Goal: Information Seeking & Learning: Learn about a topic

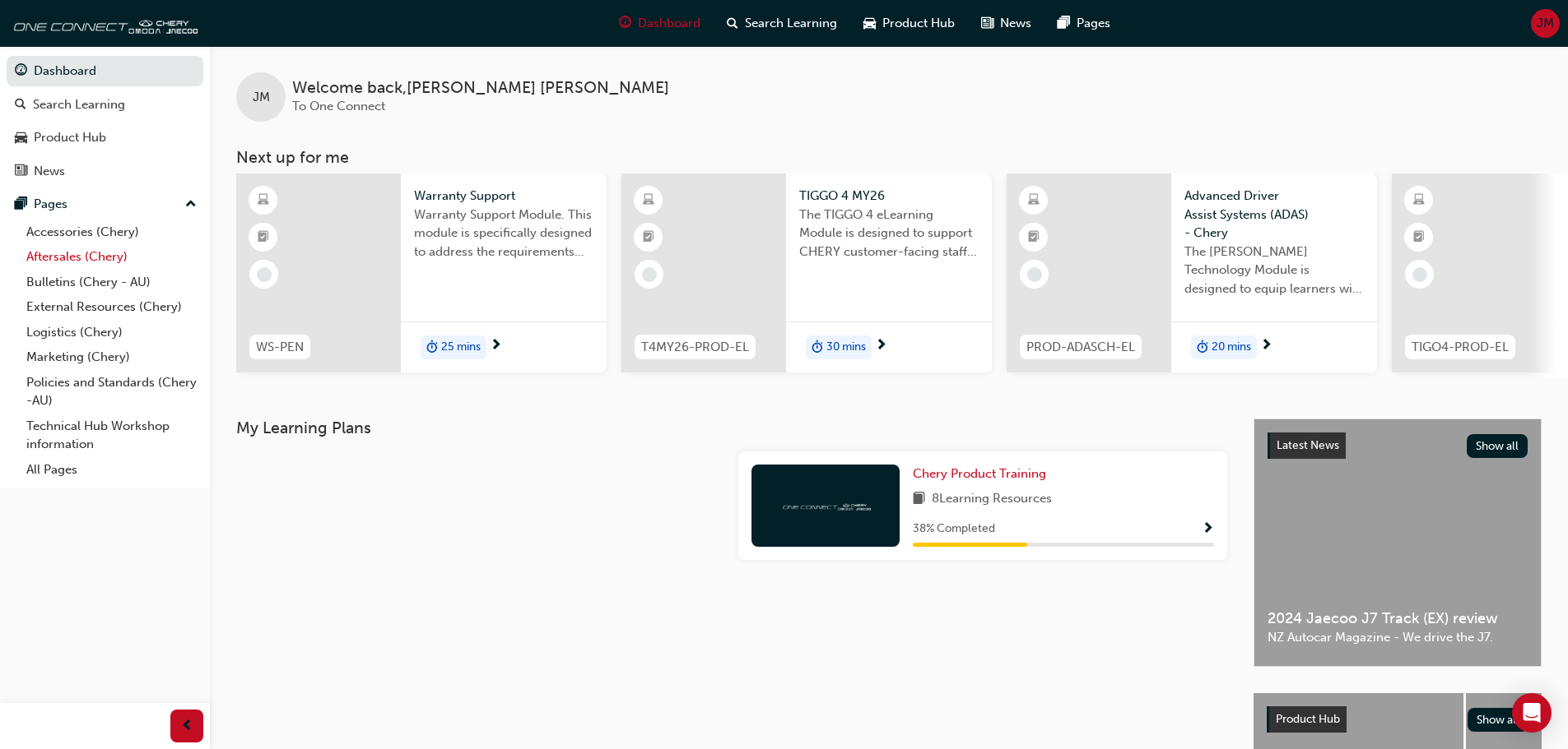
click at [84, 256] on link "Aftersales (Chery)" at bounding box center [111, 257] width 184 height 26
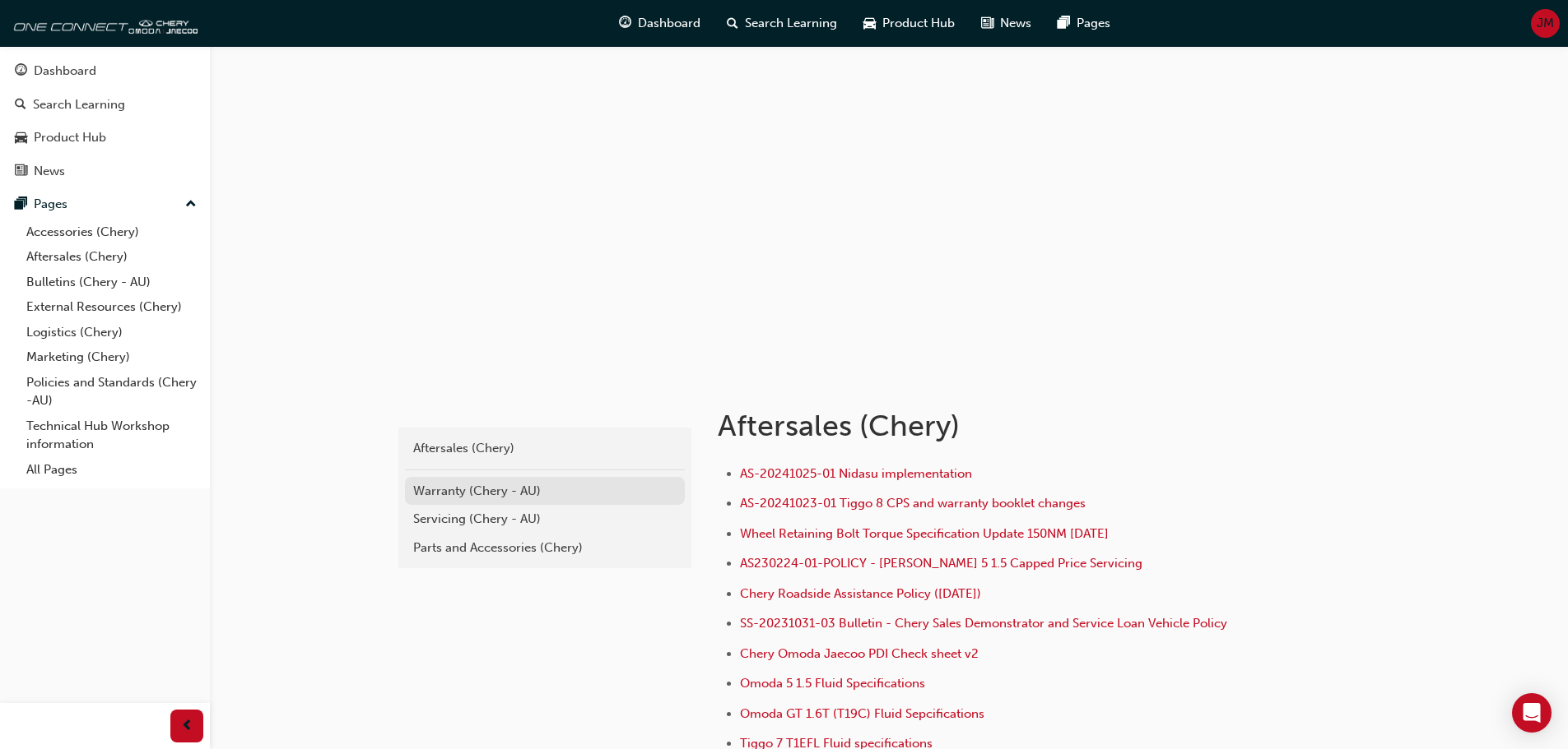
click at [510, 492] on div "Warranty (Chery - AU)" at bounding box center [545, 492] width 263 height 19
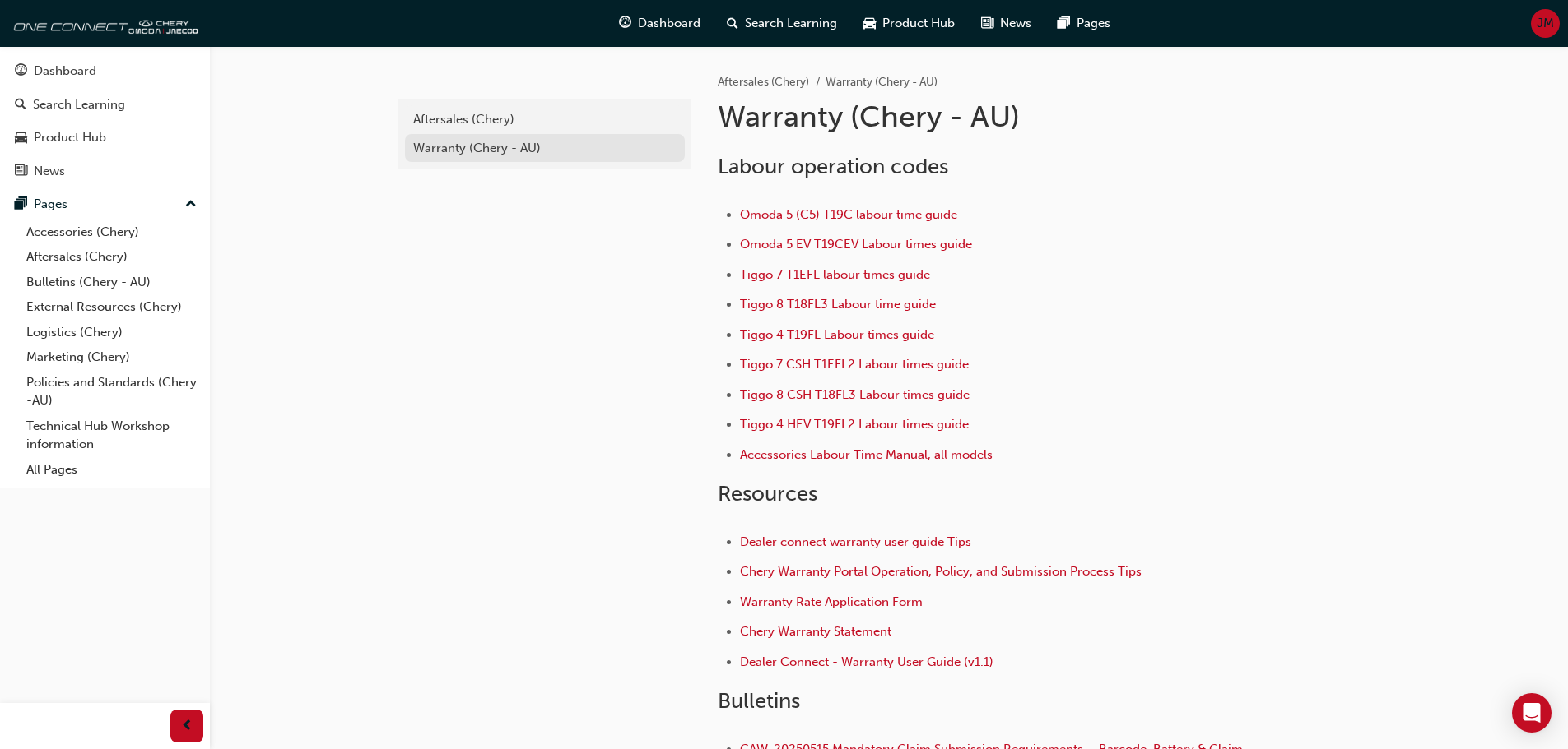
click at [479, 149] on div "Warranty (Chery - AU)" at bounding box center [545, 149] width 263 height 19
click at [482, 149] on div "Warranty (Chery - AU)" at bounding box center [545, 149] width 263 height 19
click at [860, 632] on span "Chery Warranty Statement" at bounding box center [816, 632] width 151 height 15
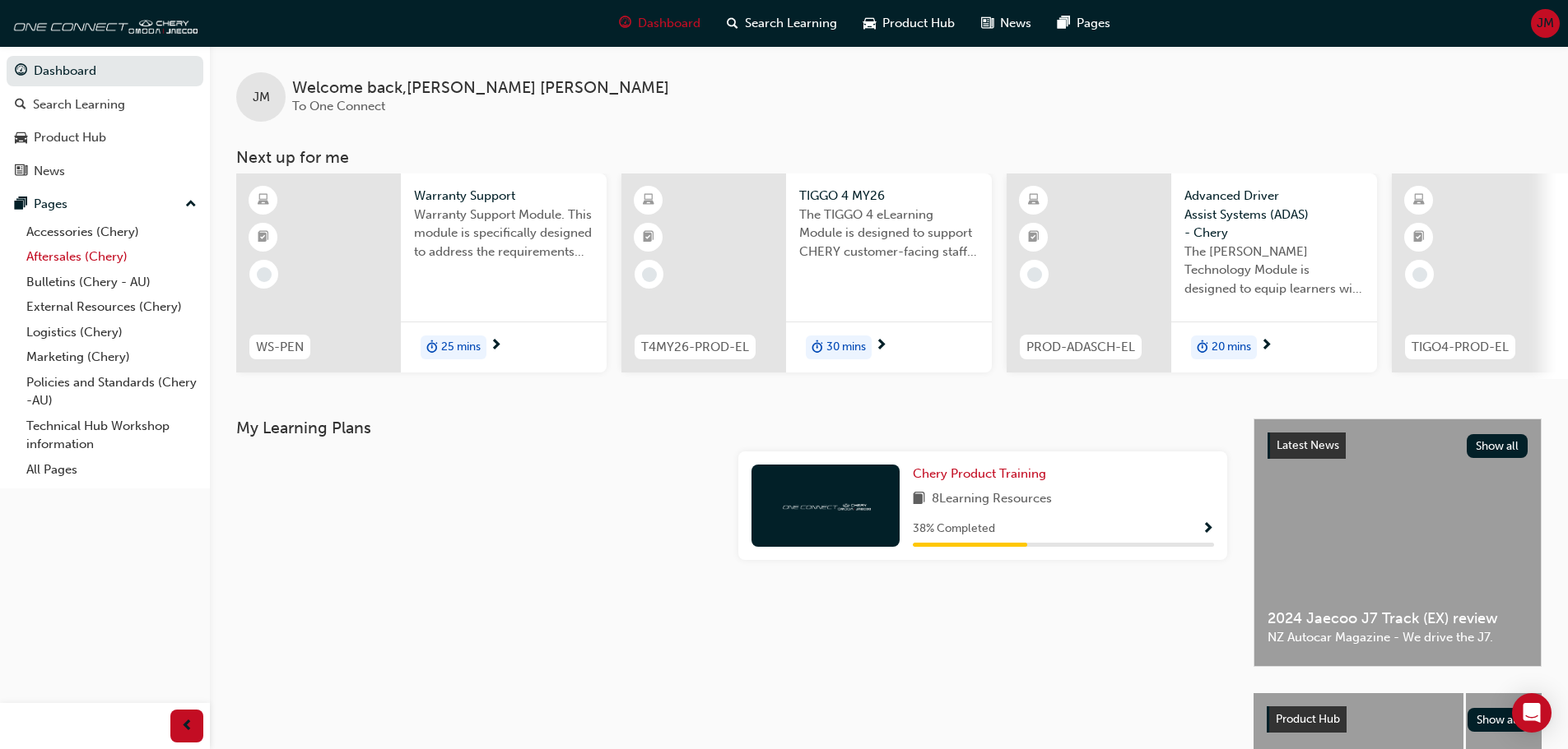
click at [100, 256] on link "Aftersales (Chery)" at bounding box center [111, 257] width 184 height 26
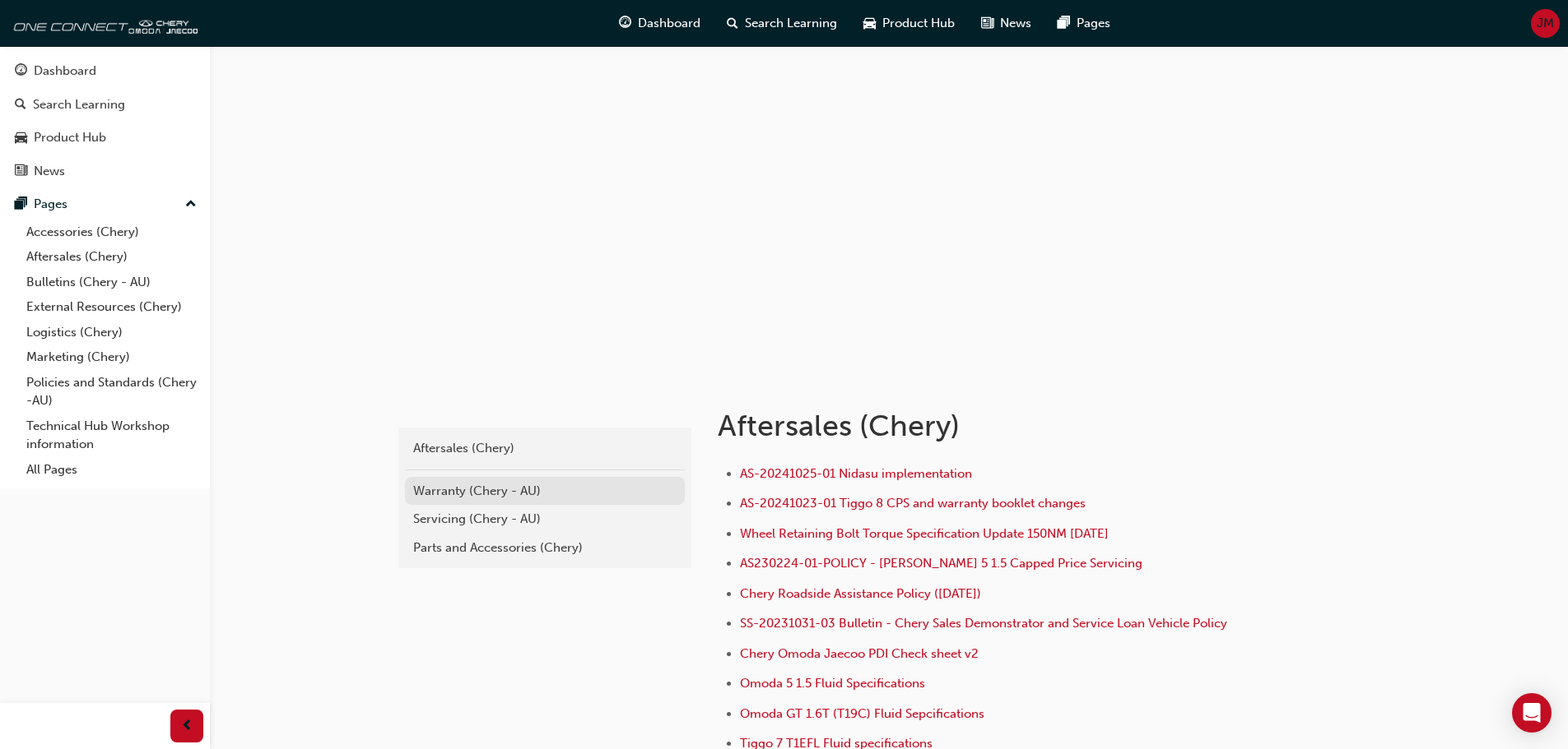
click at [482, 490] on div "Warranty (Chery - AU)" at bounding box center [545, 492] width 263 height 19
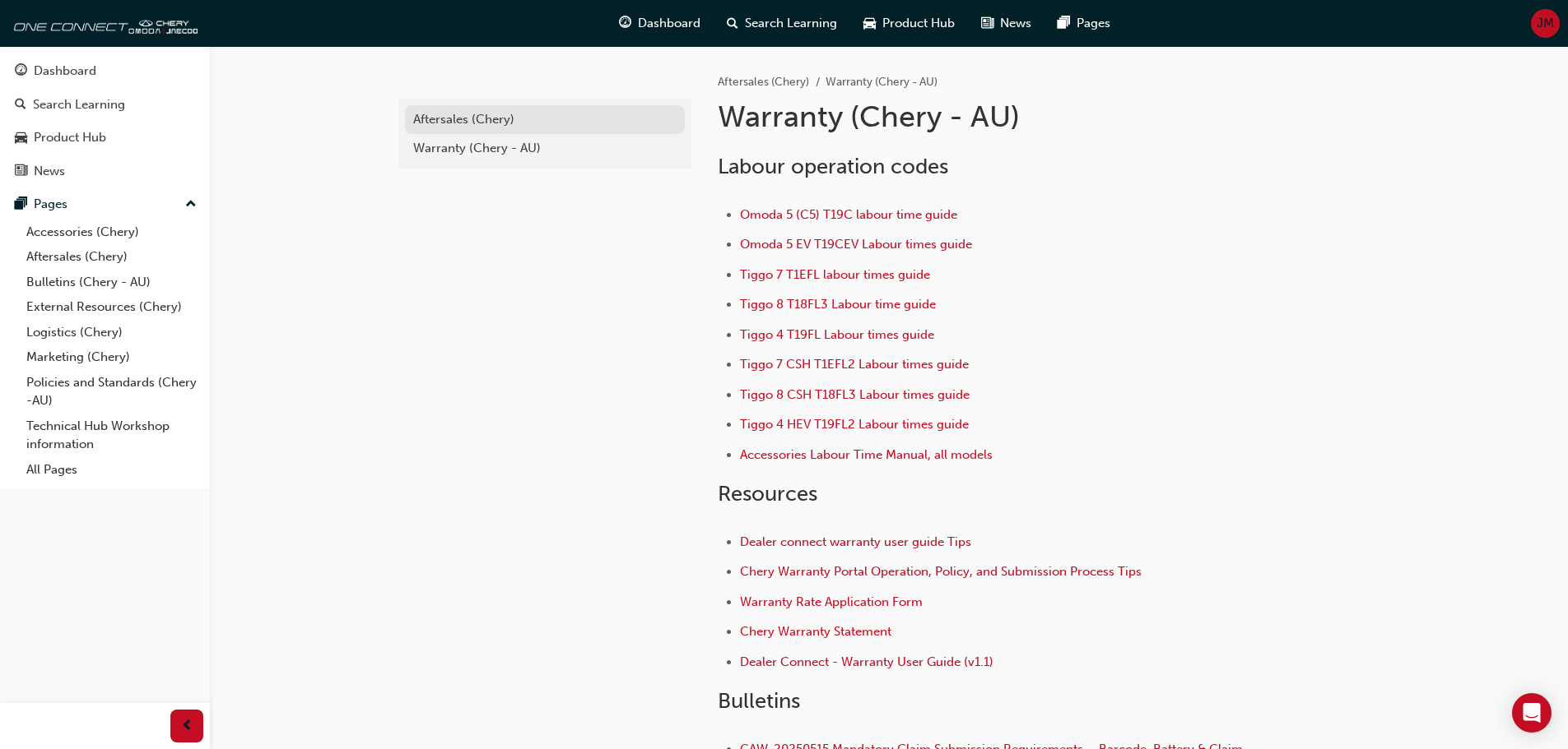
click at [467, 113] on div "Aftersales (Chery)" at bounding box center [545, 119] width 263 height 19
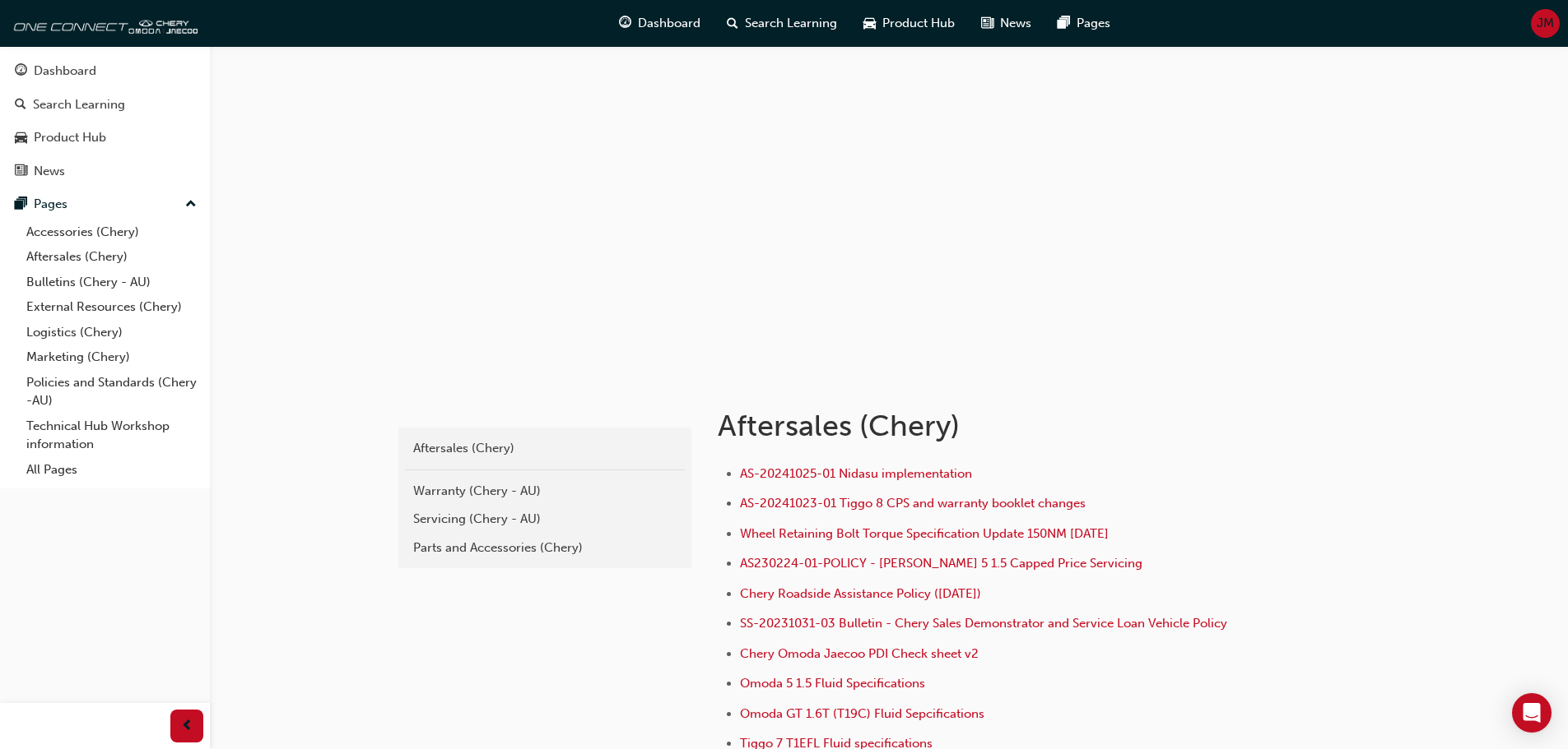
scroll to position [82, 0]
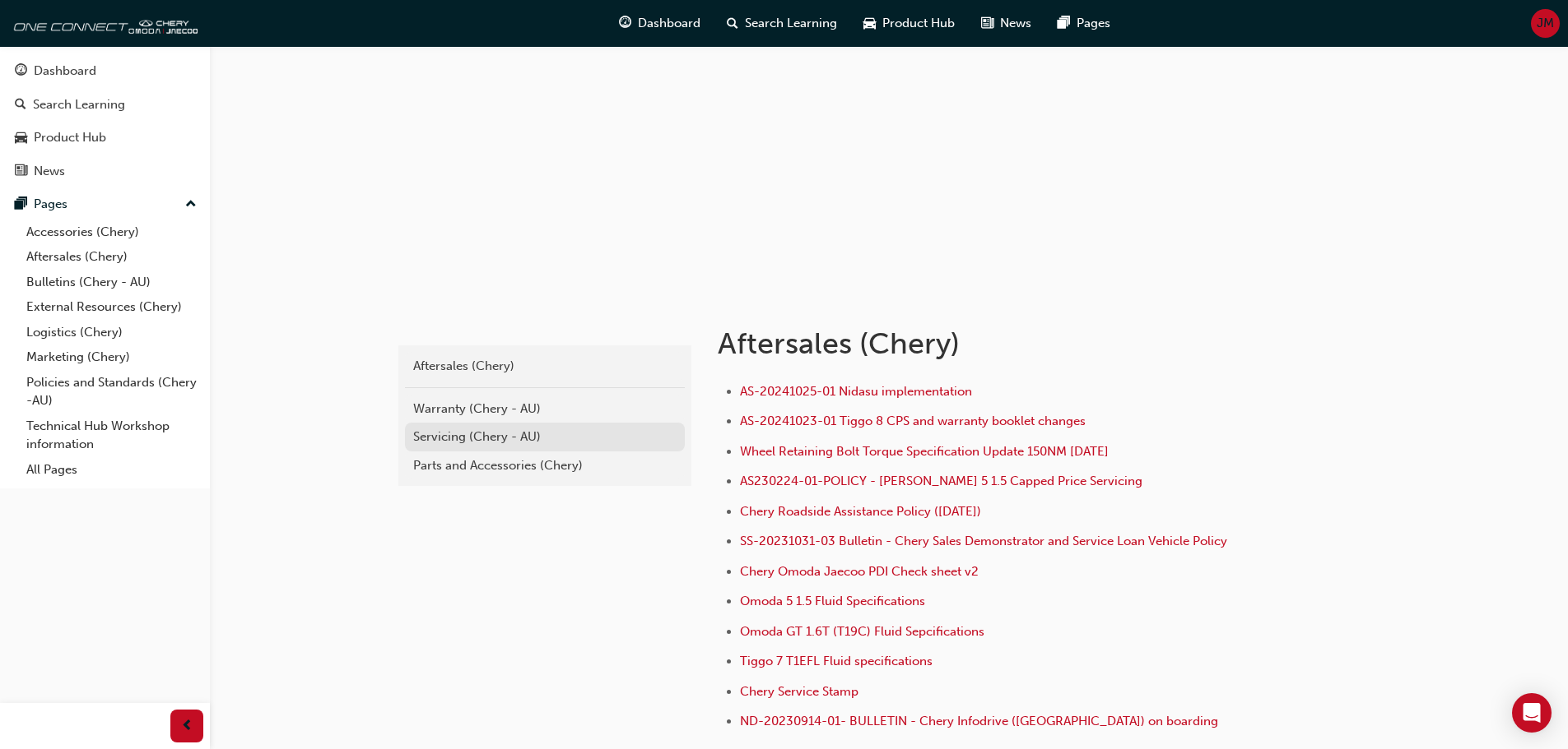
click at [535, 439] on div "Servicing (Chery - AU)" at bounding box center [545, 437] width 263 height 19
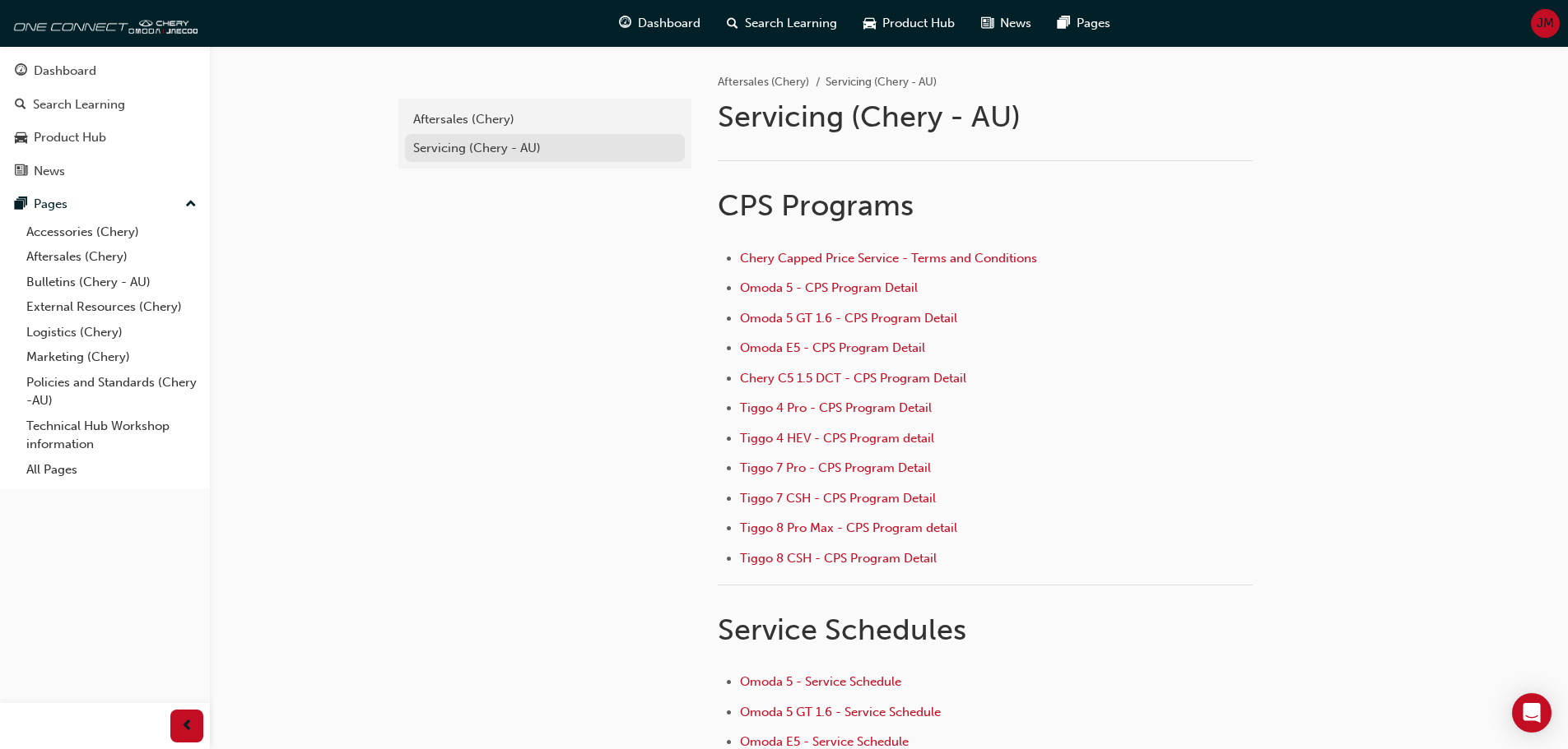
click at [480, 157] on link "Servicing (Chery - AU)" at bounding box center [545, 148] width 280 height 29
click at [466, 113] on div "Aftersales (Chery)" at bounding box center [545, 119] width 263 height 19
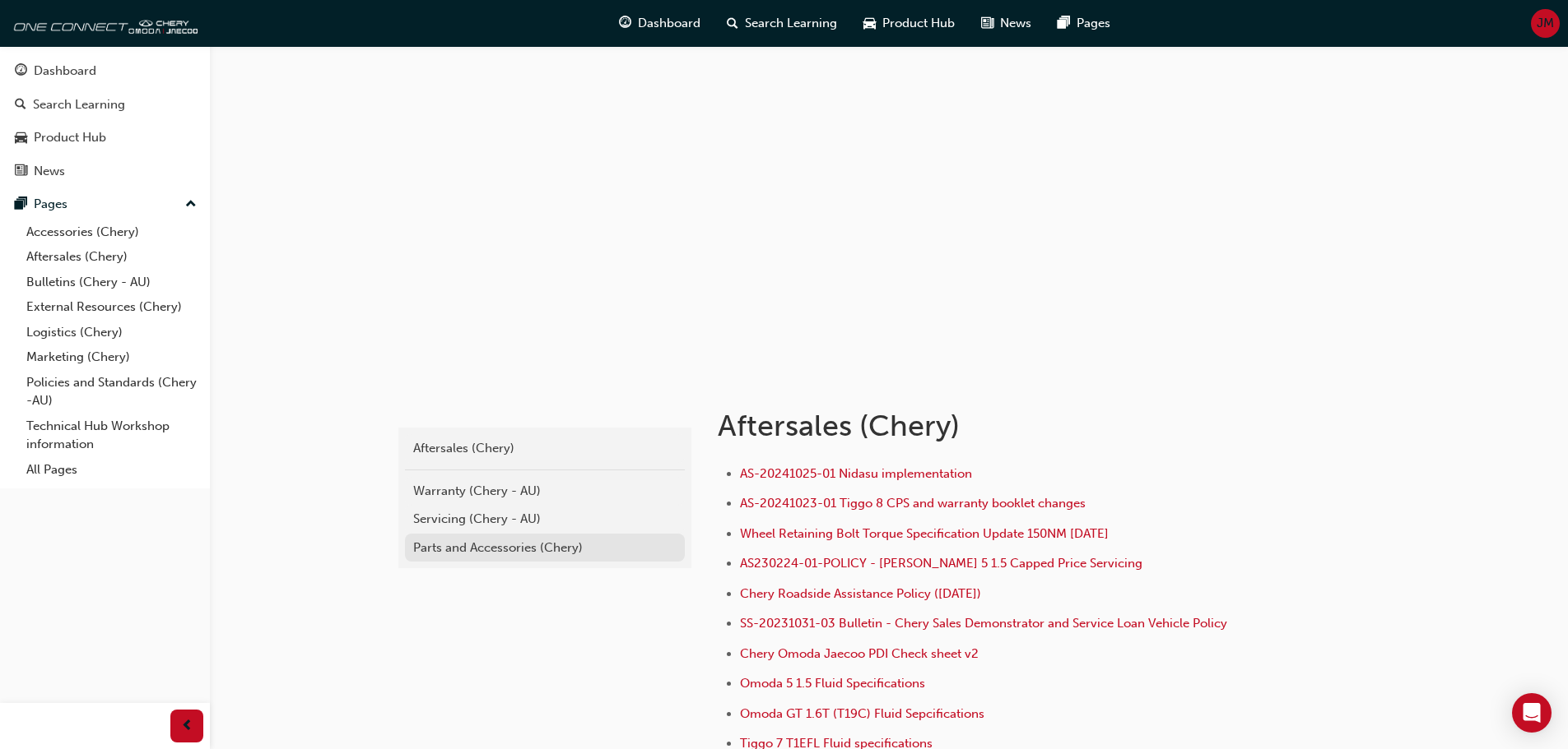
click at [494, 547] on div "Parts and Accessories (Chery)" at bounding box center [545, 548] width 263 height 19
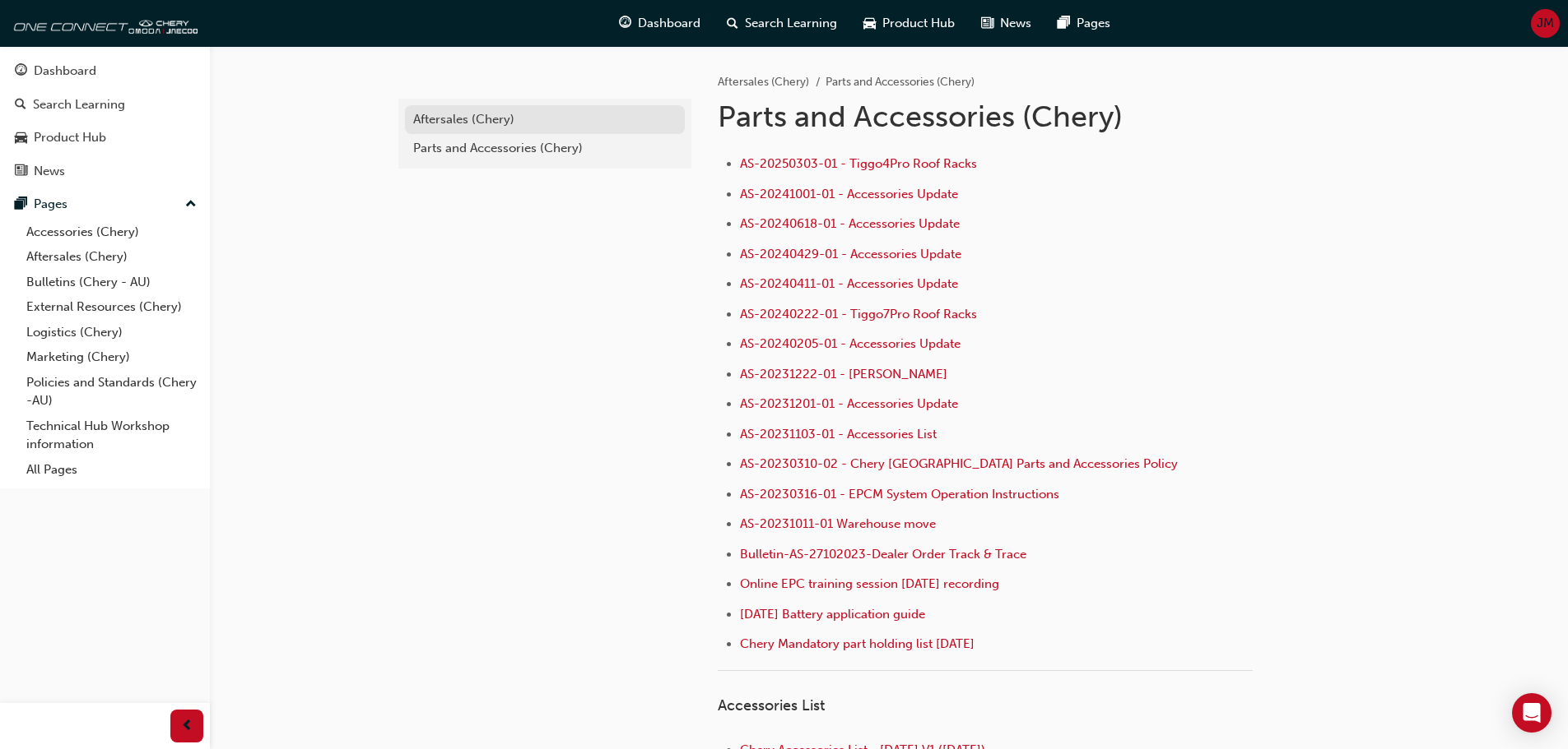
click at [485, 116] on div "Aftersales (Chery)" at bounding box center [545, 119] width 263 height 19
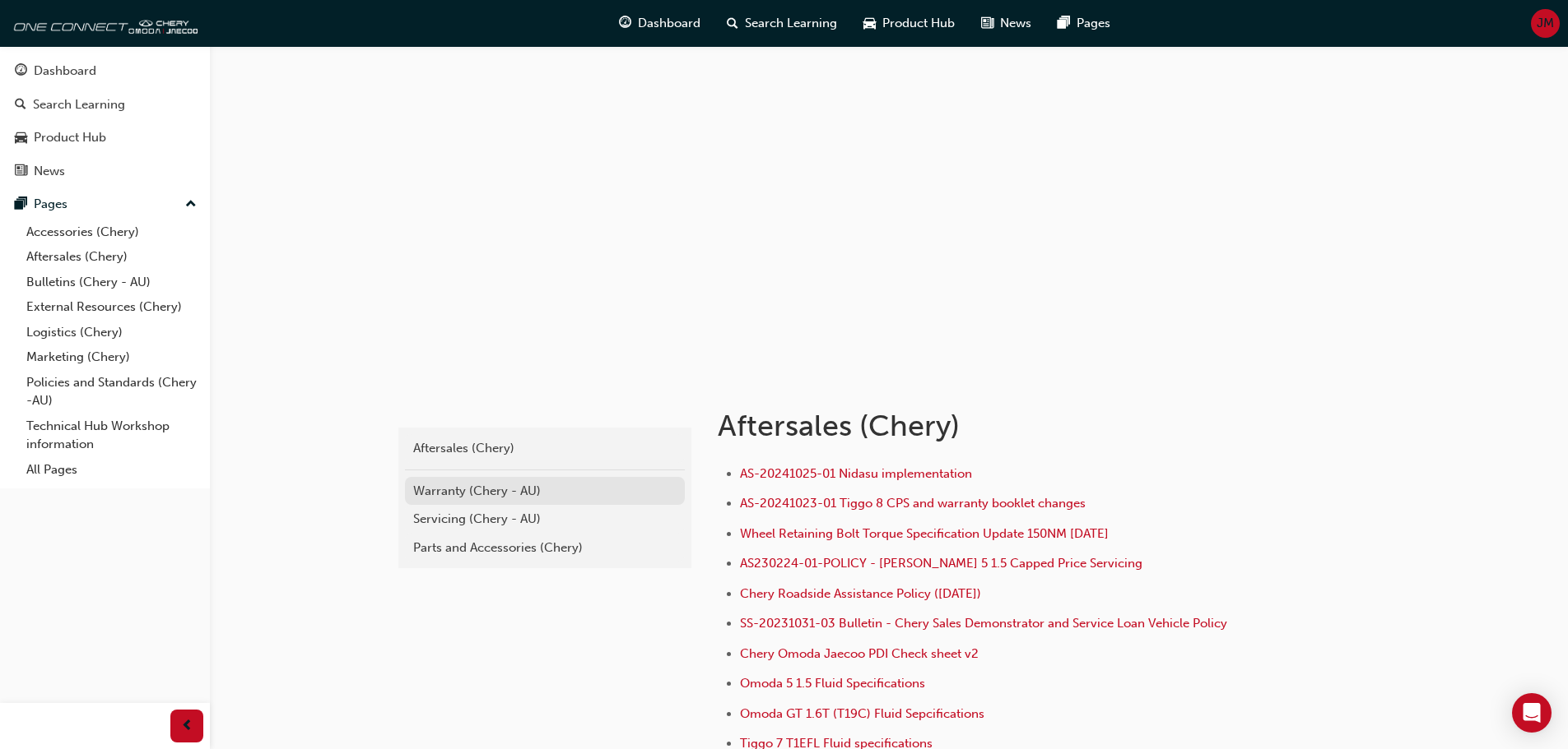
click at [475, 485] on div "Warranty (Chery - AU)" at bounding box center [545, 492] width 263 height 19
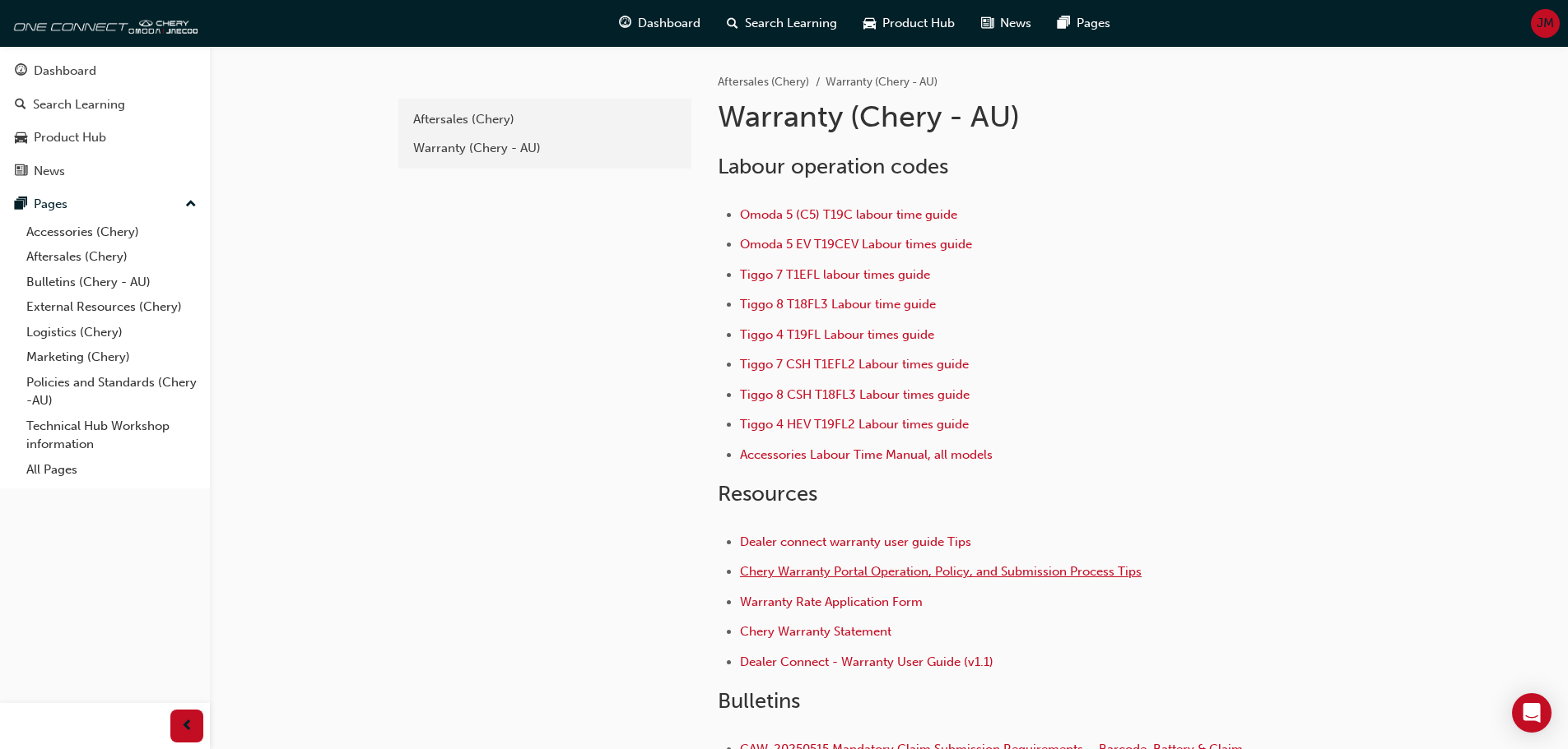
scroll to position [82, 0]
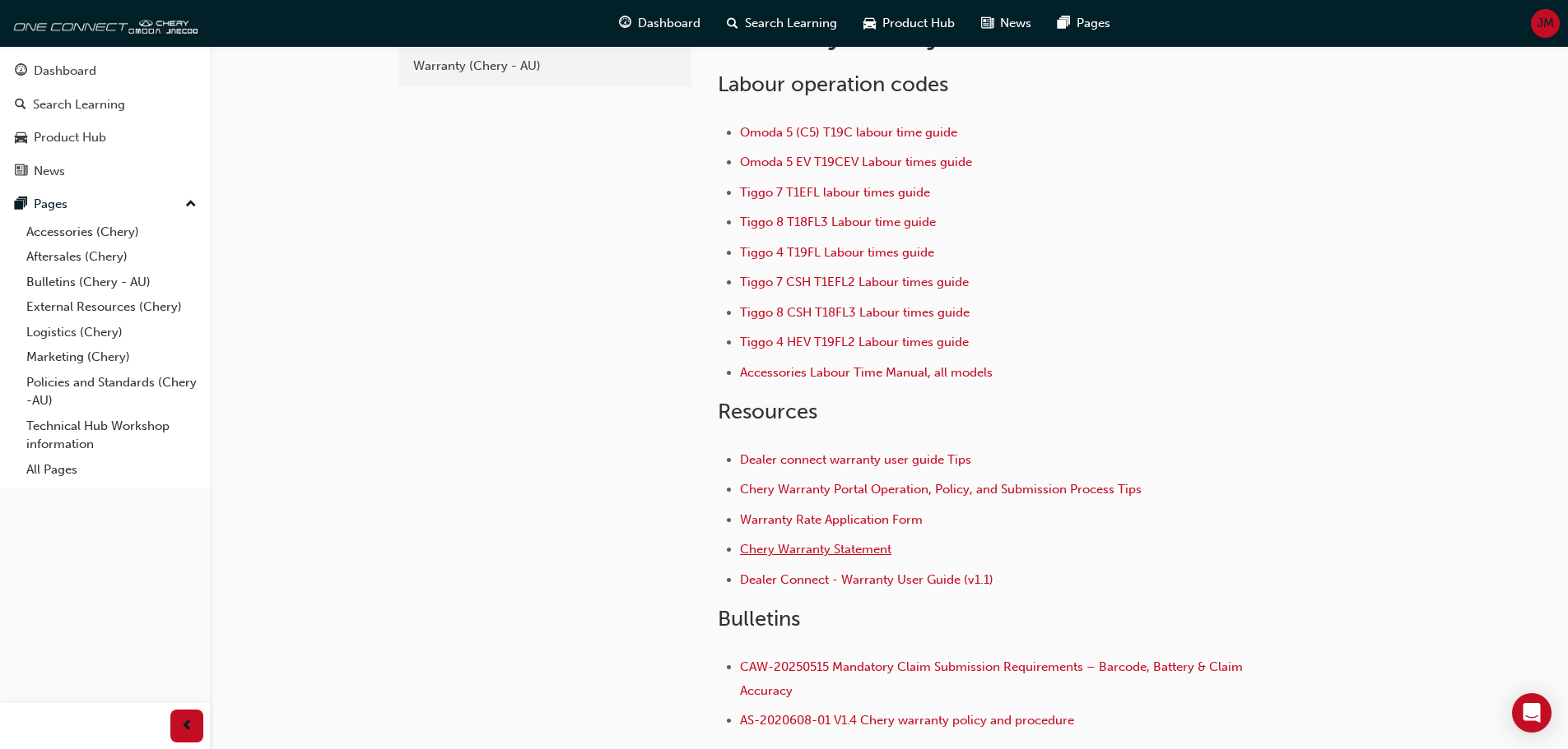
click at [845, 551] on span "Chery Warranty Statement" at bounding box center [816, 550] width 151 height 15
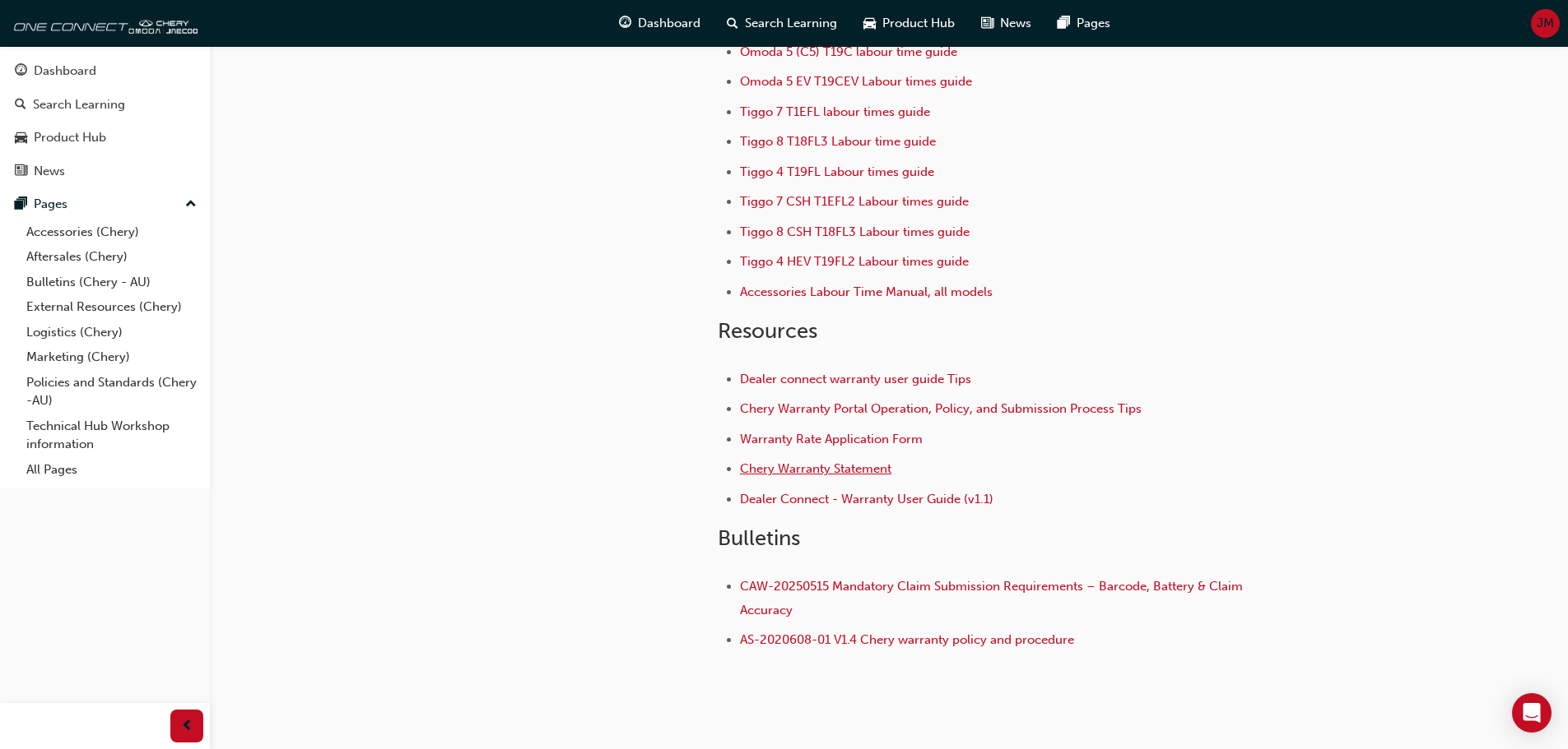
scroll to position [164, 0]
